Goal: Obtain resource: Download file/media

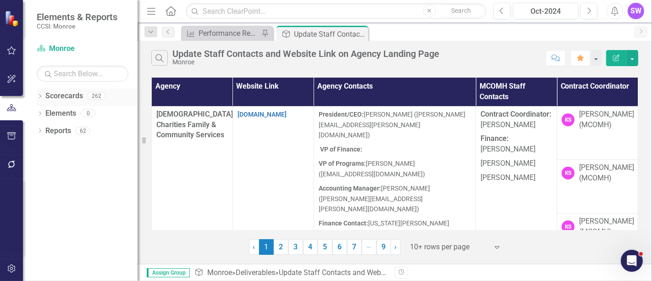
click at [40, 94] on div "Dropdown" at bounding box center [40, 97] width 6 height 8
click at [43, 110] on div "Dropdown" at bounding box center [44, 114] width 7 height 8
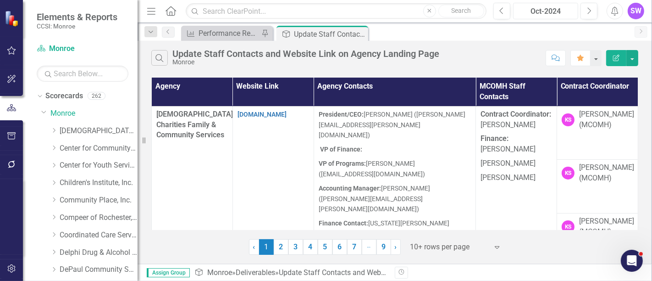
click at [553, 11] on div "Oct-2024" at bounding box center [545, 11] width 59 height 11
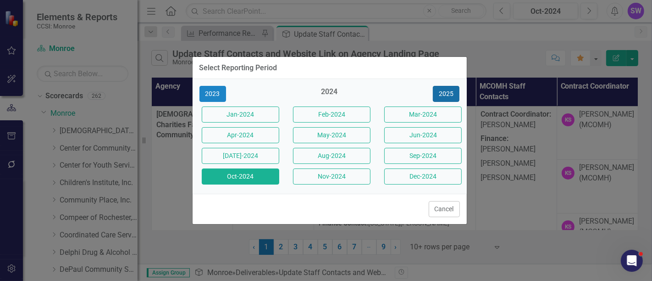
click at [450, 95] on button "2025" at bounding box center [446, 94] width 27 height 16
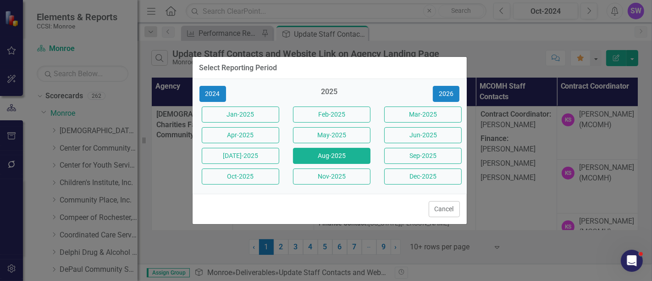
click at [346, 159] on button "Aug-2025" at bounding box center [331, 156] width 77 height 16
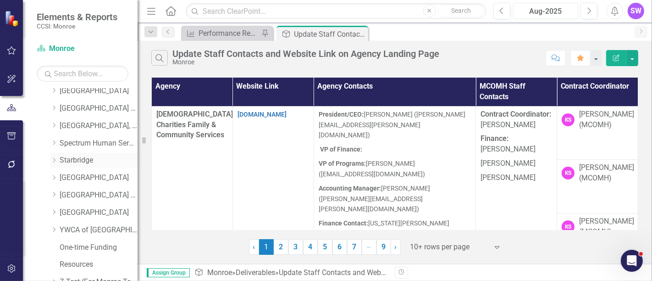
scroll to position [605, 0]
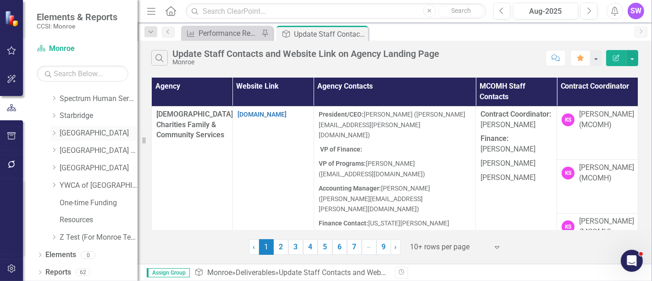
click at [52, 132] on icon "Dropdown" at bounding box center [53, 133] width 7 height 6
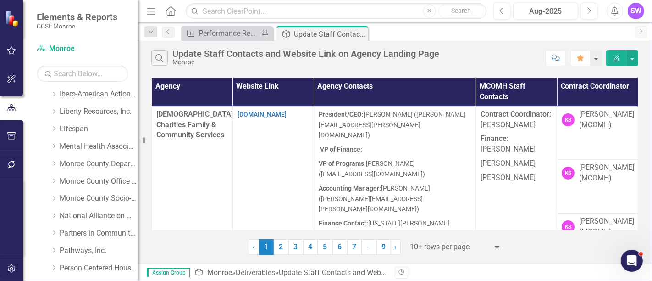
scroll to position [268, 0]
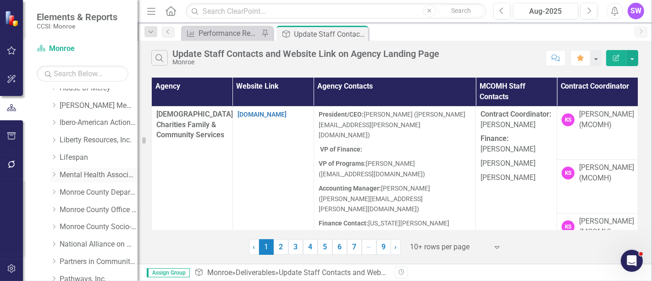
click at [55, 173] on icon "Dropdown" at bounding box center [53, 174] width 7 height 6
click at [73, 172] on link "Mental Health Association" at bounding box center [99, 175] width 78 height 11
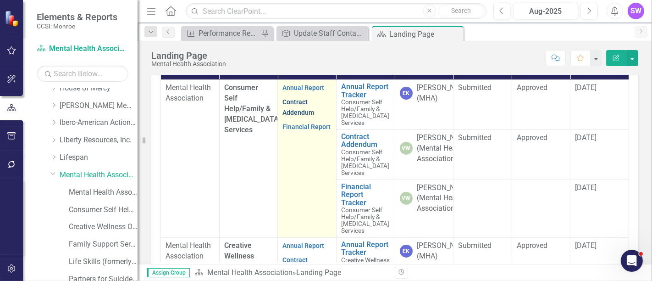
click at [299, 116] on link "Contract Addendum" at bounding box center [298, 107] width 32 height 18
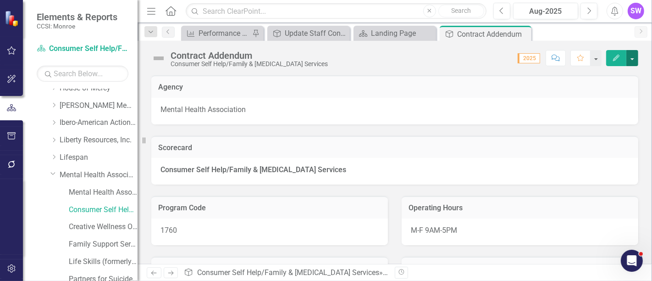
click at [634, 55] on button "button" at bounding box center [632, 58] width 12 height 16
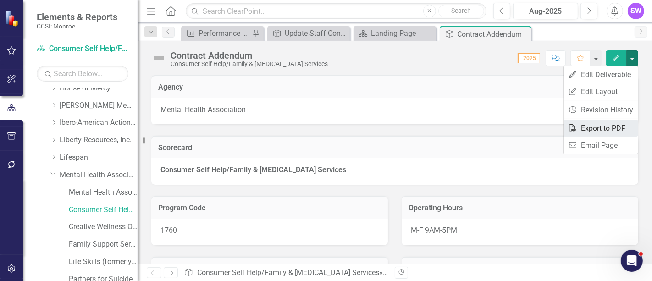
click at [604, 127] on link "PDF Export to PDF" at bounding box center [600, 128] width 74 height 17
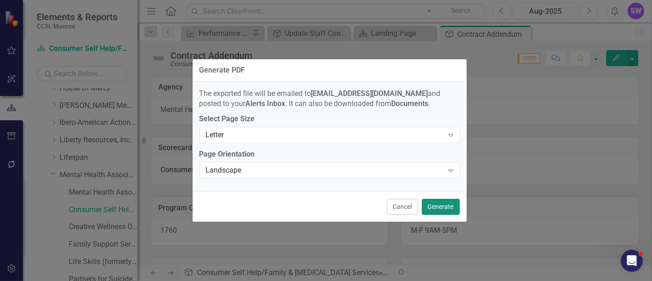
click at [444, 207] on button "Generate" at bounding box center [441, 206] width 38 height 16
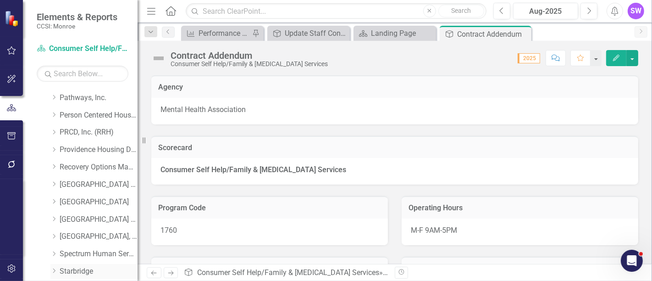
scroll to position [574, 0]
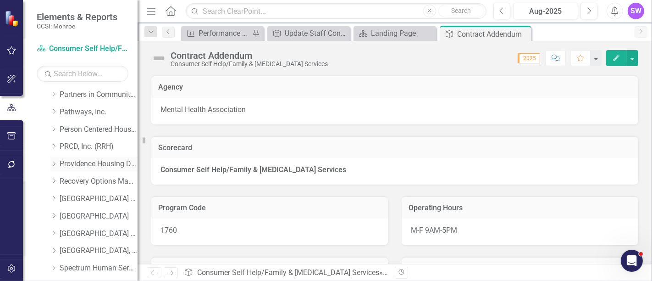
click at [56, 162] on icon "Dropdown" at bounding box center [53, 164] width 7 height 6
click at [79, 164] on link "Providence Housing Development Corporation" at bounding box center [99, 164] width 78 height 11
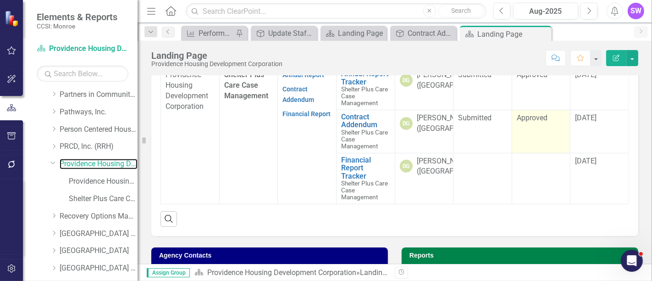
scroll to position [313, 0]
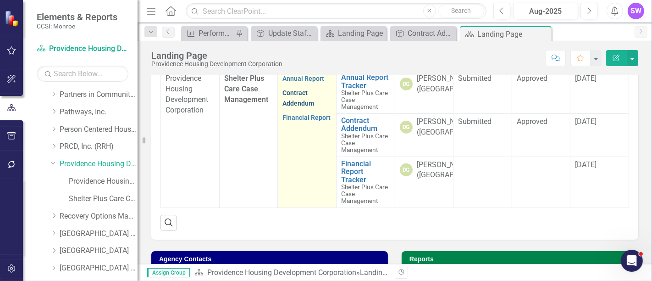
click at [296, 107] on link "Contract Addendum" at bounding box center [298, 98] width 32 height 18
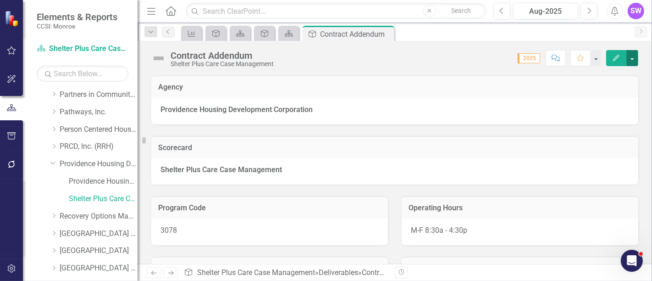
click at [631, 57] on button "button" at bounding box center [632, 58] width 12 height 16
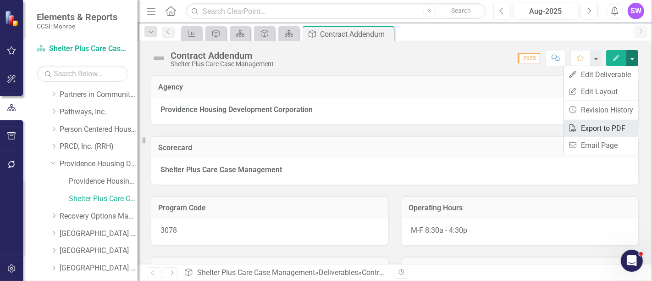
click at [598, 126] on link "PDF Export to PDF" at bounding box center [600, 128] width 74 height 17
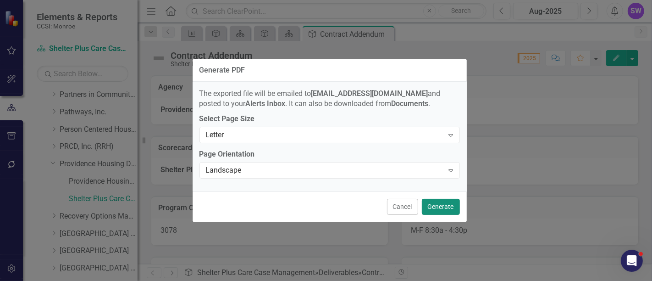
click at [445, 210] on button "Generate" at bounding box center [441, 206] width 38 height 16
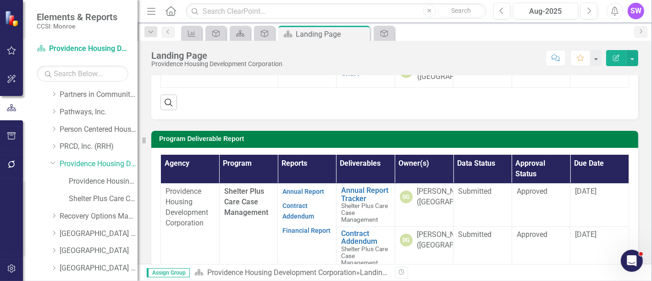
scroll to position [254, 0]
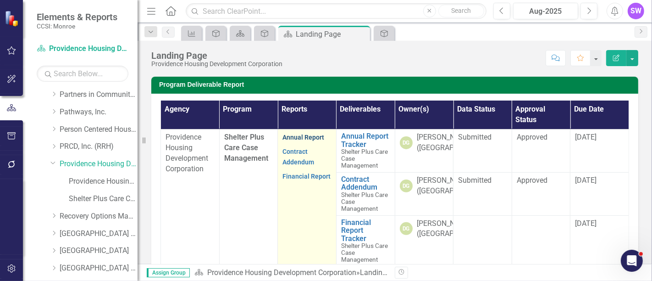
click at [302, 141] on link "Annual Report" at bounding box center [303, 136] width 42 height 7
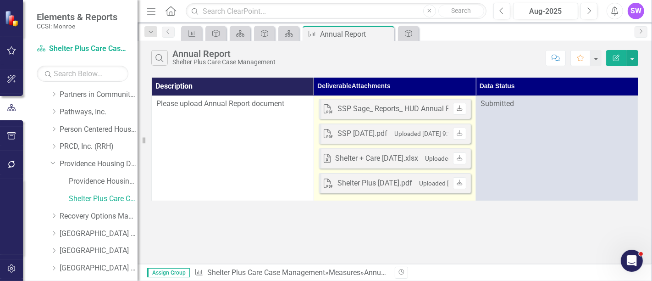
click at [461, 110] on link "Download" at bounding box center [459, 109] width 13 height 12
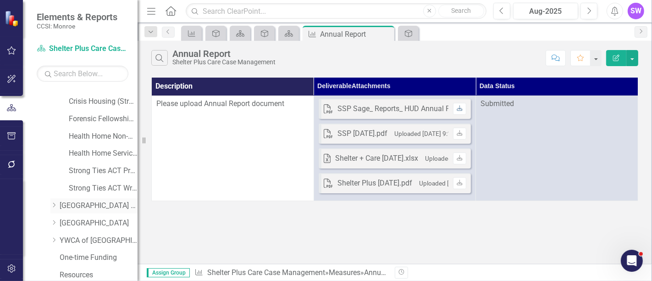
scroll to position [798, 0]
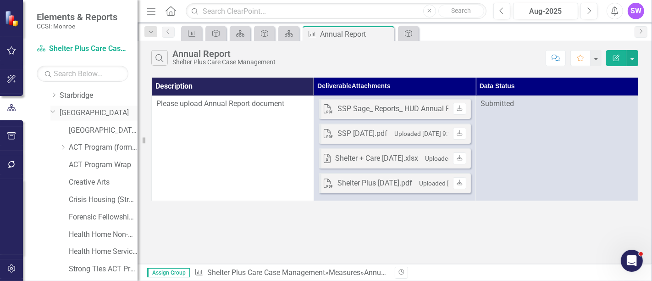
click at [54, 110] on icon "Dropdown" at bounding box center [53, 111] width 6 height 7
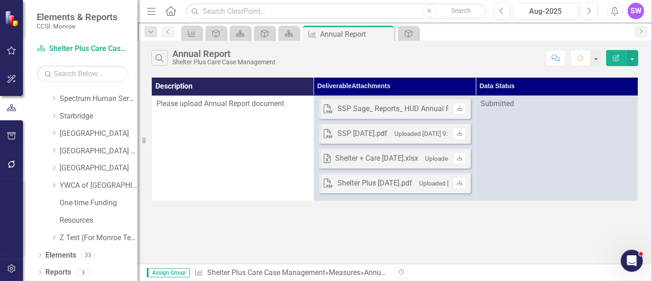
click at [57, 135] on div "Dropdown" at bounding box center [53, 134] width 7 height 8
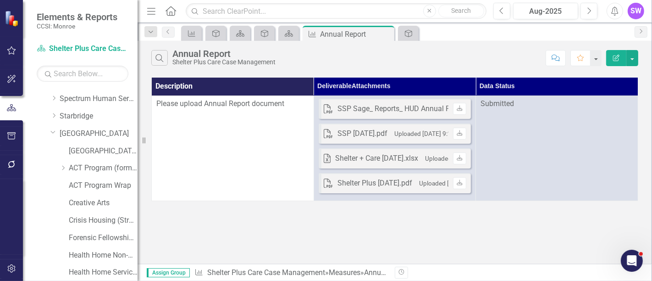
scroll to position [798, 0]
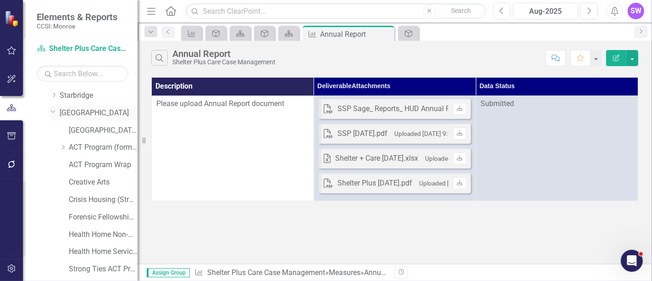
click at [87, 112] on link "[GEOGRAPHIC_DATA]" at bounding box center [99, 113] width 78 height 11
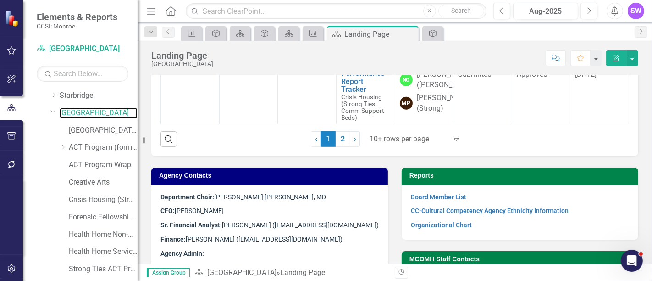
scroll to position [394, 0]
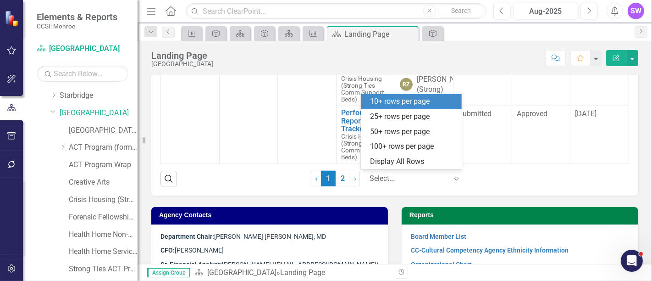
click at [389, 174] on div at bounding box center [408, 178] width 78 height 12
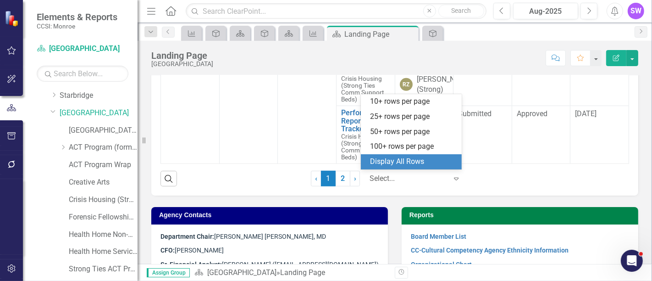
click at [405, 158] on div "Display All Rows" at bounding box center [413, 161] width 86 height 11
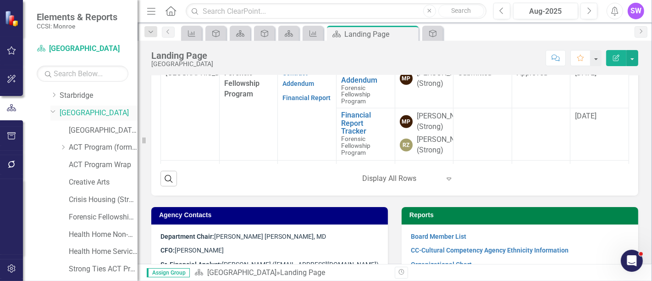
click at [93, 112] on link "[GEOGRAPHIC_DATA]" at bounding box center [99, 113] width 78 height 11
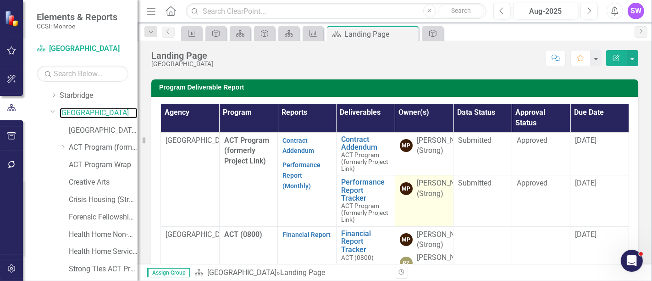
scroll to position [231, 0]
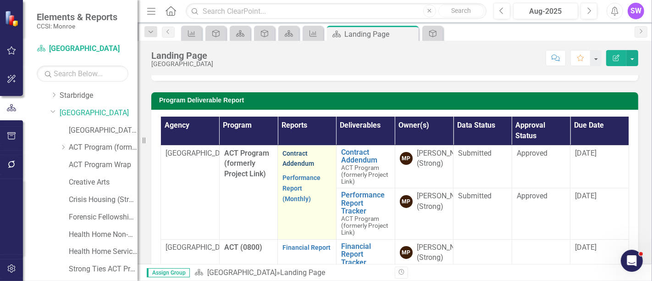
click at [291, 153] on link "Contract Addendum" at bounding box center [298, 158] width 32 height 18
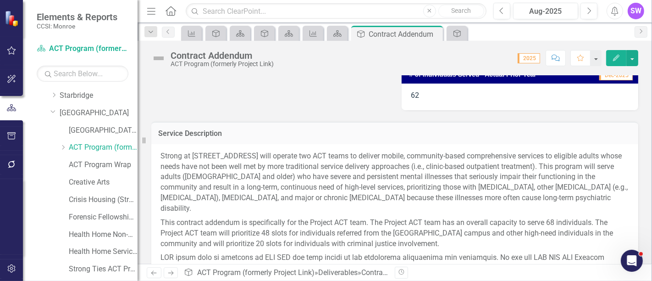
scroll to position [102, 0]
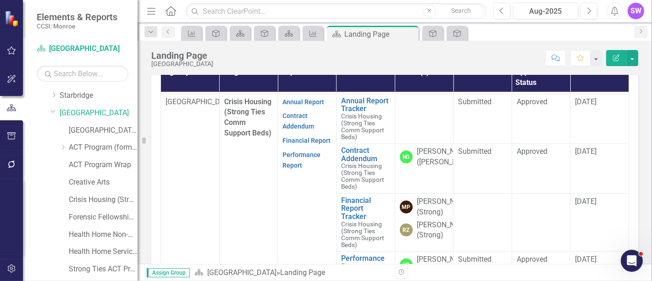
scroll to position [356, 0]
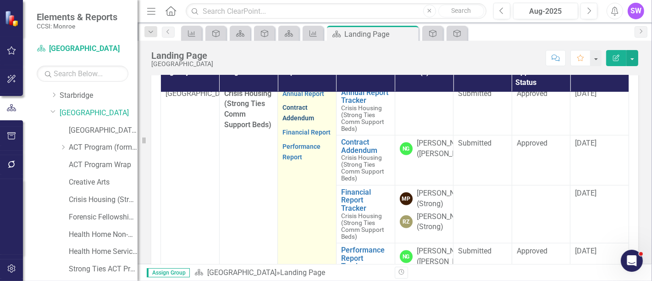
click at [294, 121] on link "Contract Addendum" at bounding box center [298, 113] width 32 height 18
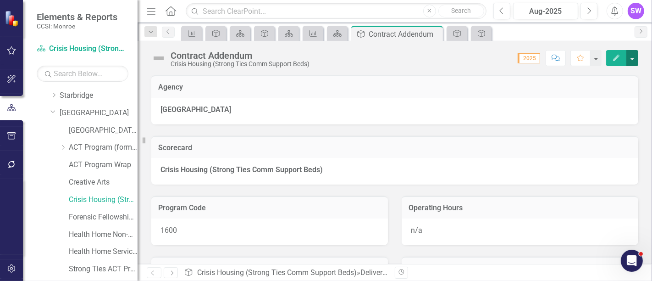
click at [631, 55] on button "button" at bounding box center [632, 58] width 12 height 16
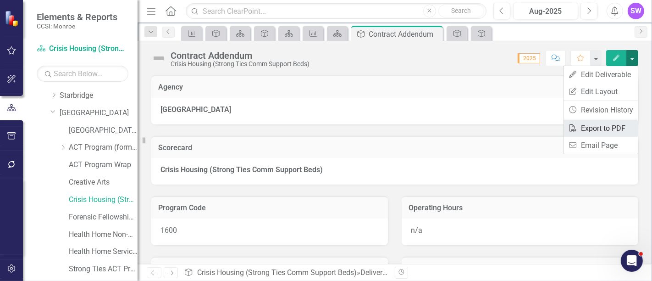
click at [611, 127] on link "PDF Export to PDF" at bounding box center [600, 128] width 74 height 17
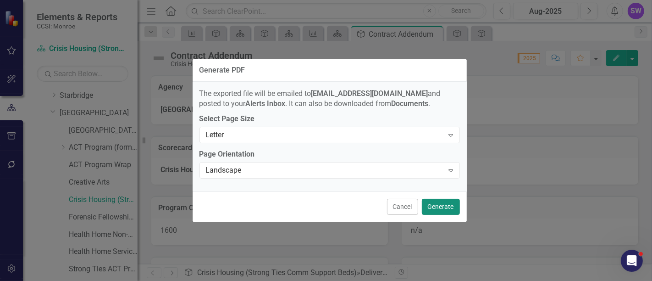
click at [439, 204] on button "Generate" at bounding box center [441, 206] width 38 height 16
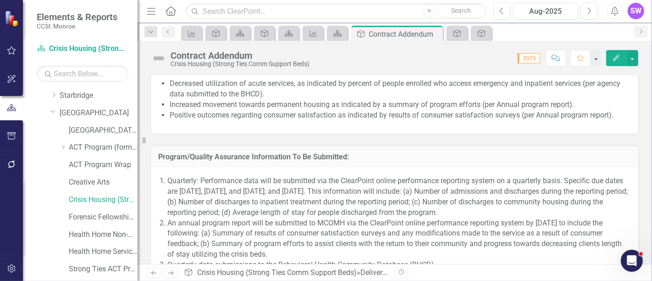
scroll to position [764, 0]
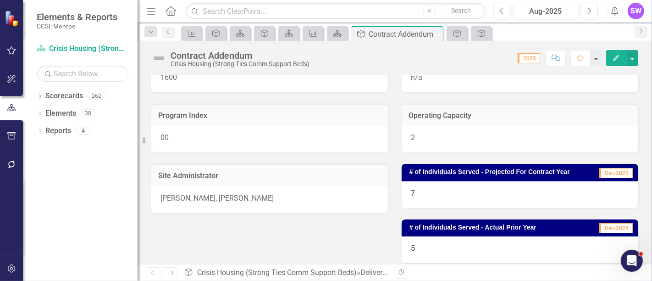
scroll to position [204, 0]
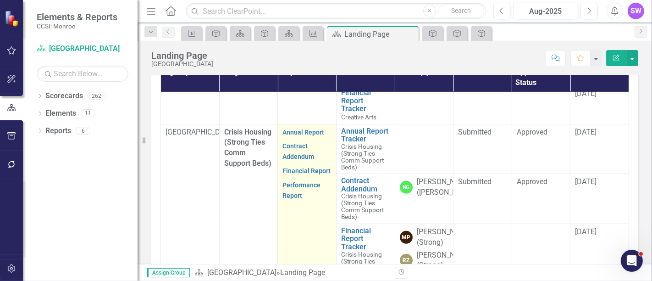
scroll to position [369, 0]
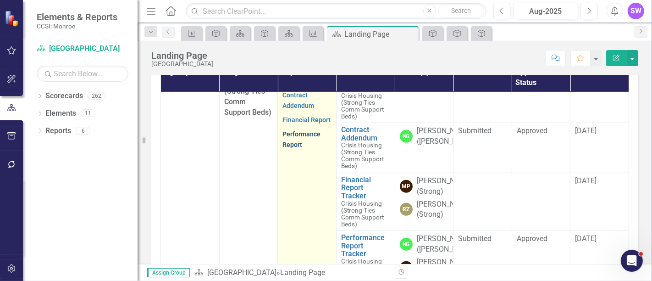
click at [293, 148] on link "Performance Report" at bounding box center [301, 139] width 38 height 18
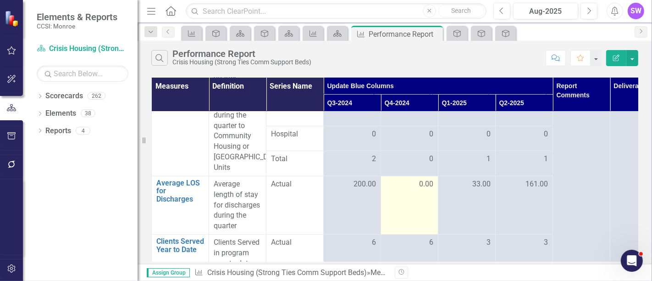
scroll to position [109, 0]
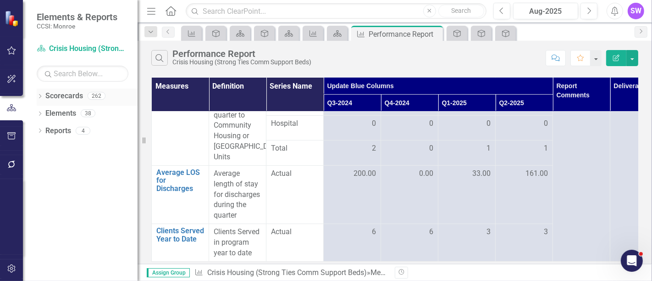
click at [46, 92] on link "Scorecards" at bounding box center [64, 96] width 38 height 11
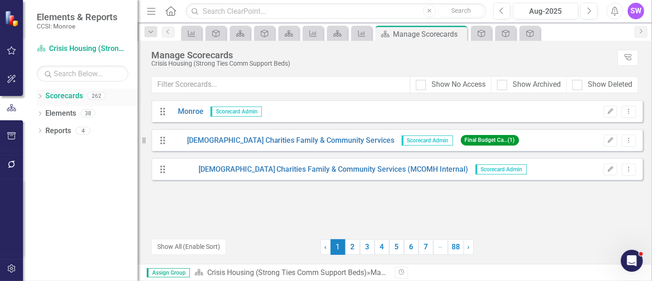
click at [38, 95] on icon "Dropdown" at bounding box center [40, 96] width 6 height 5
click at [46, 113] on icon "Dropdown" at bounding box center [44, 113] width 7 height 6
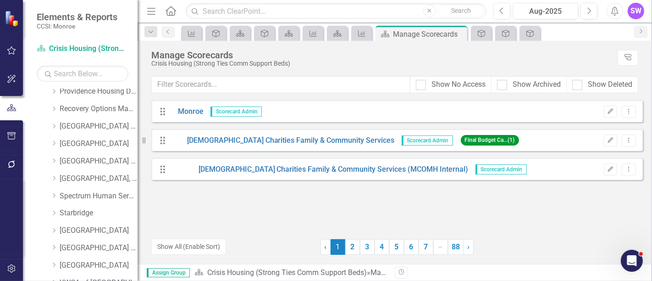
scroll to position [509, 0]
click at [51, 227] on icon "Dropdown" at bounding box center [53, 229] width 7 height 6
click at [98, 228] on link "[GEOGRAPHIC_DATA]" at bounding box center [99, 229] width 78 height 11
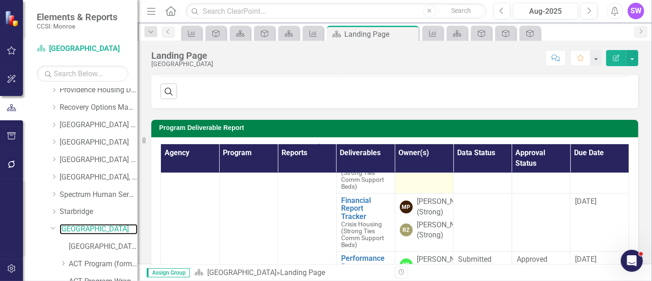
scroll to position [407, 0]
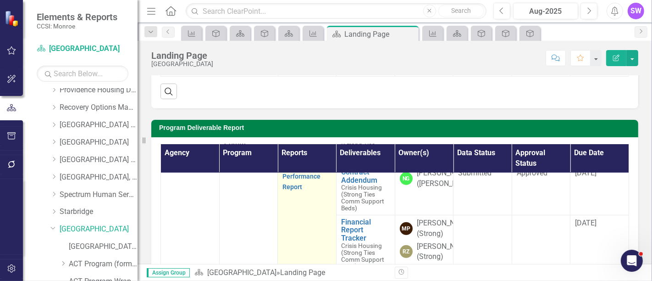
click at [295, 151] on link "Contract Addendum" at bounding box center [298, 142] width 32 height 18
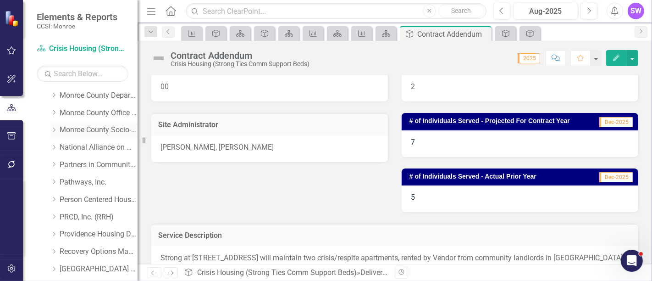
scroll to position [319, 0]
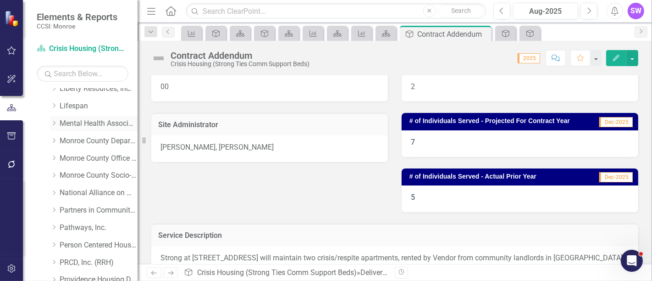
drag, startPoint x: 55, startPoint y: 121, endPoint x: 69, endPoint y: 123, distance: 14.3
click at [55, 121] on icon "Dropdown" at bounding box center [53, 123] width 7 height 6
click at [95, 119] on link "Mental Health Association" at bounding box center [99, 123] width 78 height 11
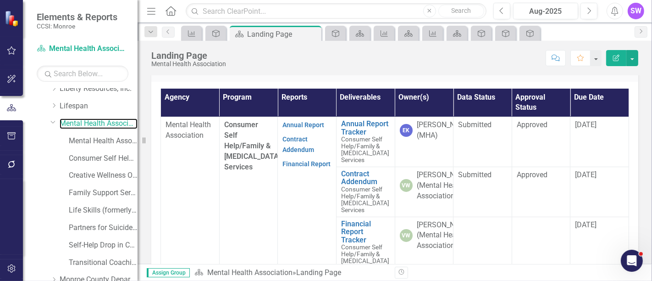
scroll to position [283, 0]
